Goal: Task Accomplishment & Management: Complete application form

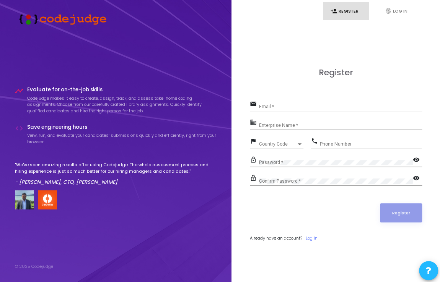
click at [304, 104] on input "Email *" at bounding box center [340, 106] width 163 height 5
type input "[EMAIL_ADDRESS][DOMAIN_NAME]"
click at [288, 121] on div "Enterprise Name *" at bounding box center [340, 124] width 163 height 12
click at [287, 126] on input "Enterprise Name *" at bounding box center [340, 125] width 163 height 5
type input "[PERSON_NAME]"
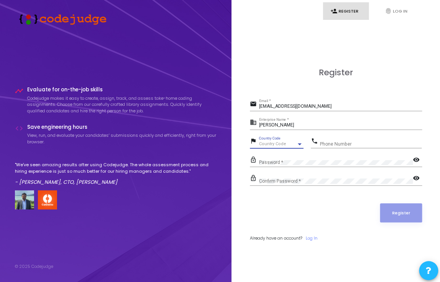
click at [285, 144] on div "Country Code" at bounding box center [278, 144] width 38 height 5
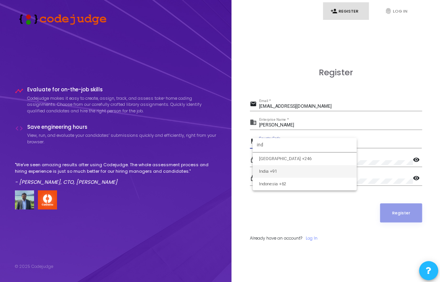
type input "ind"
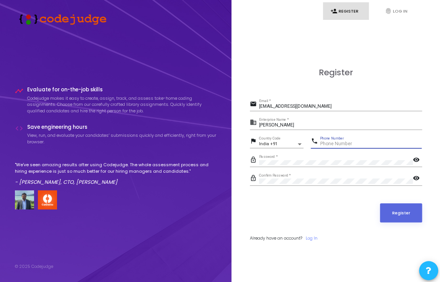
click at [327, 144] on input "Phone Number" at bounding box center [371, 144] width 102 height 5
type input "7668591978"
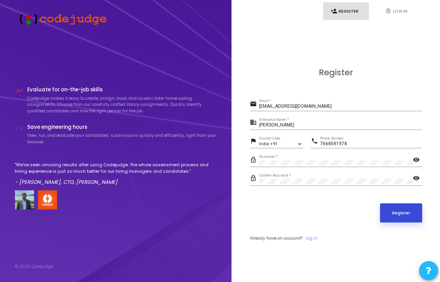
click at [411, 211] on button "Register" at bounding box center [401, 213] width 42 height 19
click at [395, 208] on button "Register" at bounding box center [401, 213] width 42 height 19
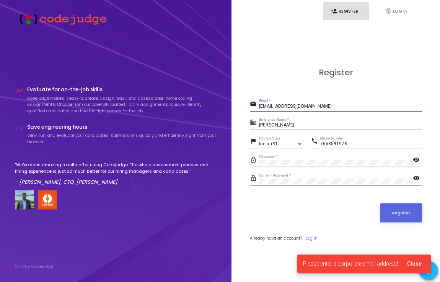
click at [317, 108] on input "[EMAIL_ADDRESS][DOMAIN_NAME]" at bounding box center [340, 106] width 163 height 5
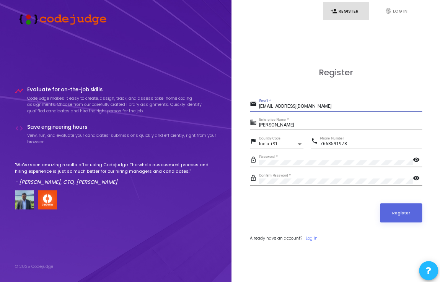
click at [427, 268] on icon at bounding box center [428, 270] width 5 height 5
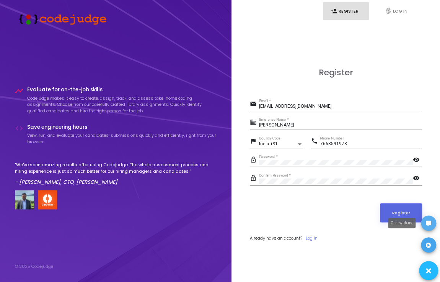
click at [429, 223] on icon at bounding box center [428, 223] width 5 height 5
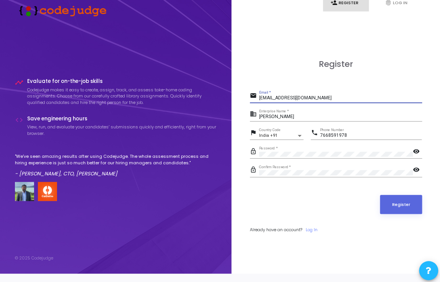
click at [329, 98] on input "[EMAIL_ADDRESS][DOMAIN_NAME]" at bounding box center [340, 98] width 163 height 5
click at [396, 205] on button "Register" at bounding box center [401, 204] width 42 height 19
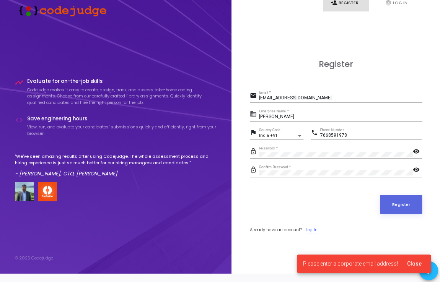
click at [314, 230] on link "Log In" at bounding box center [312, 230] width 12 height 7
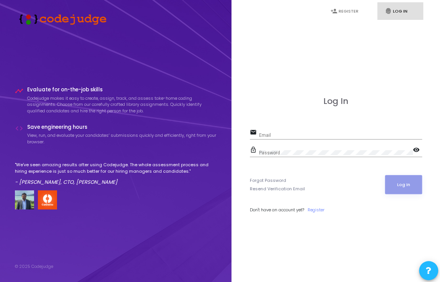
type input "[EMAIL_ADDRESS][DOMAIN_NAME]"
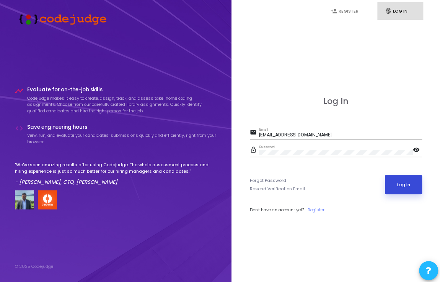
click at [395, 182] on button "Log In" at bounding box center [403, 184] width 37 height 19
click at [312, 210] on link "Register" at bounding box center [316, 210] width 17 height 7
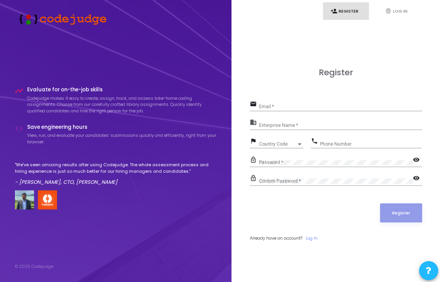
type input "[EMAIL_ADDRESS][DOMAIN_NAME]"
click at [294, 124] on input "Enterprise Name *" at bounding box center [340, 125] width 163 height 5
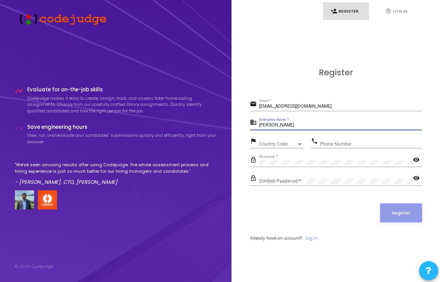
type input "[PERSON_NAME]"
click at [269, 142] on span "Country Code" at bounding box center [272, 144] width 27 height 5
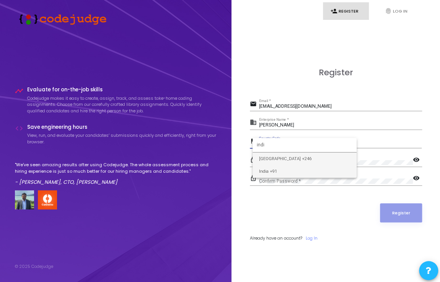
type input "indi"
click at [273, 170] on span "India +91" at bounding box center [305, 171] width 92 height 13
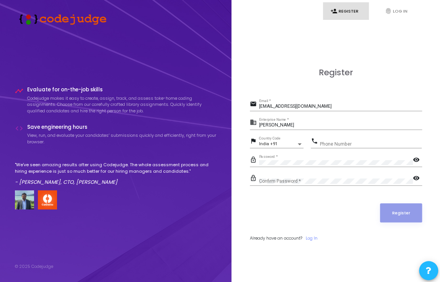
click at [340, 138] on div "Phone Number" at bounding box center [371, 143] width 102 height 12
type input "7668591978"
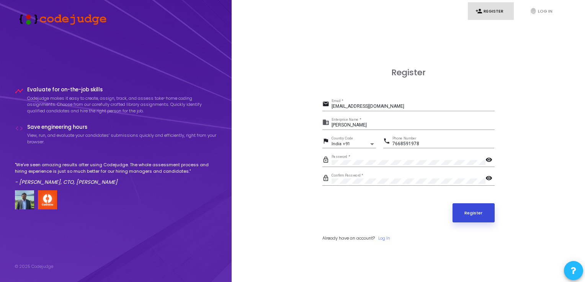
click at [443, 212] on button "Register" at bounding box center [473, 213] width 42 height 19
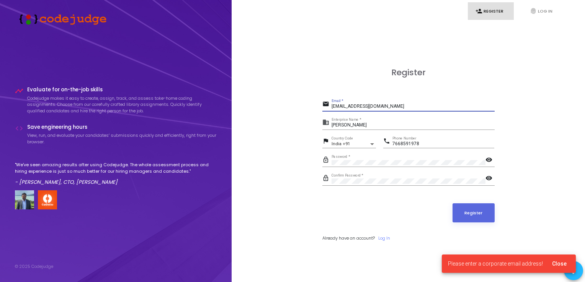
drag, startPoint x: 397, startPoint y: 108, endPoint x: 303, endPoint y: 116, distance: 93.8
click at [303, 116] on div "Register email [EMAIL_ADDRESS][DOMAIN_NAME] Email * business [PERSON_NAME] Ente…" at bounding box center [408, 163] width 336 height 282
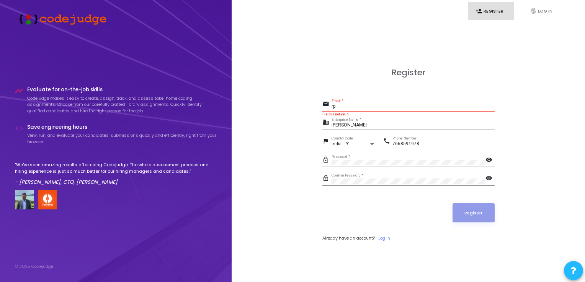
type input "r"
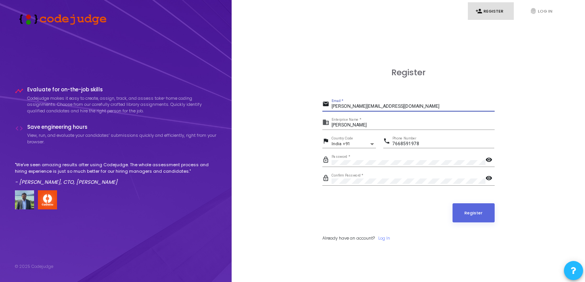
type input "[PERSON_NAME][EMAIL_ADDRESS][DOMAIN_NAME]"
